Goal: Information Seeking & Learning: Learn about a topic

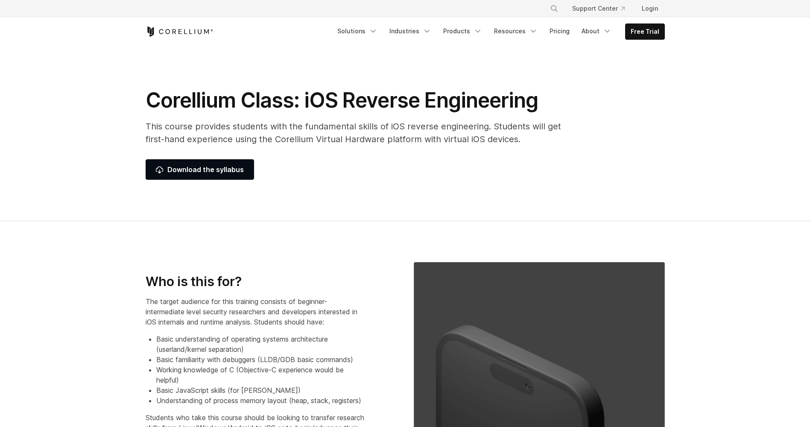
select select "****"
